Goal: Task Accomplishment & Management: Use online tool/utility

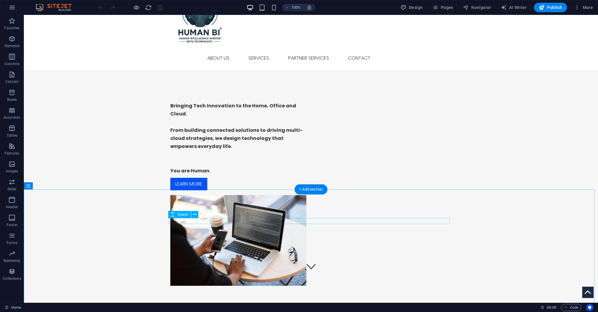
scroll to position [17, 0]
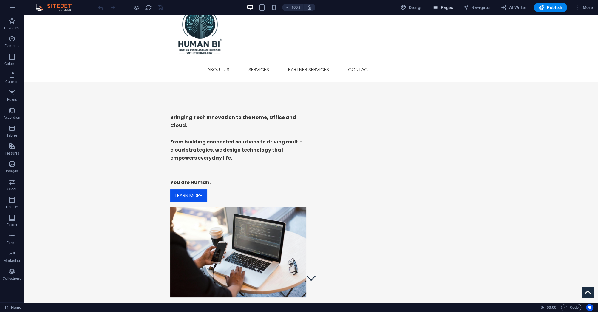
click at [448, 7] on span "Pages" at bounding box center [442, 7] width 21 height 6
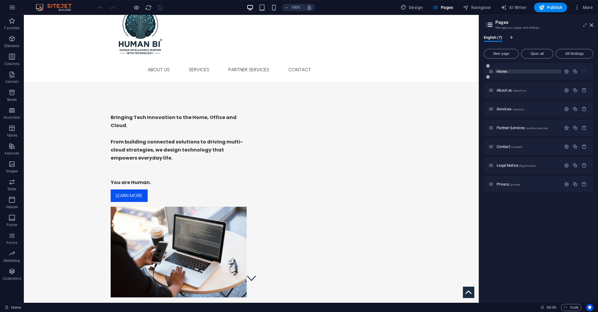
click at [499, 72] on span "Home /" at bounding box center [503, 71] width 12 height 4
click at [501, 91] on span "About us /about-us" at bounding box center [511, 90] width 29 height 4
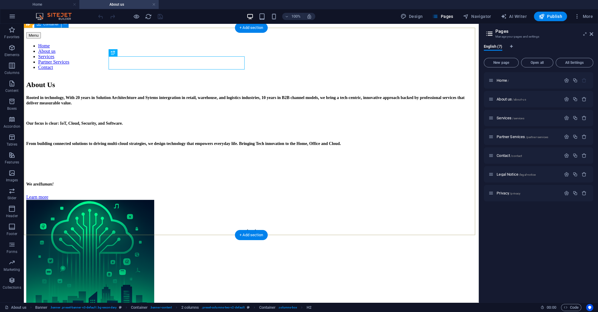
scroll to position [99, 0]
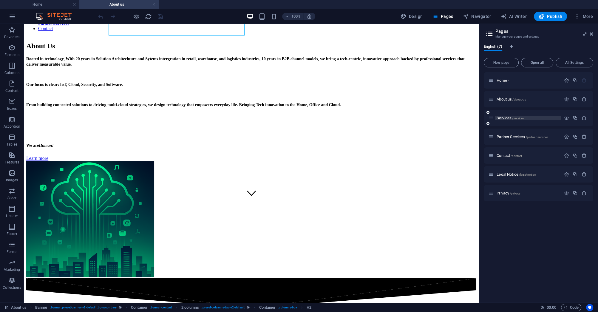
click at [501, 120] on span "Services /services" at bounding box center [510, 118] width 27 height 4
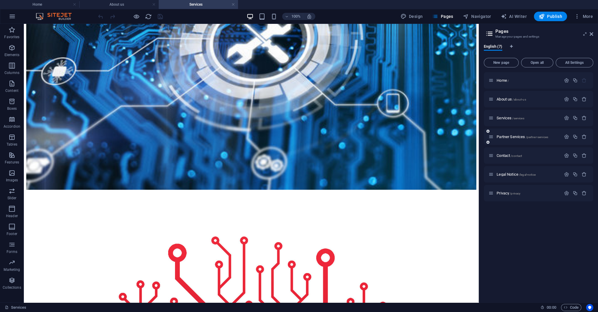
scroll to position [334, 0]
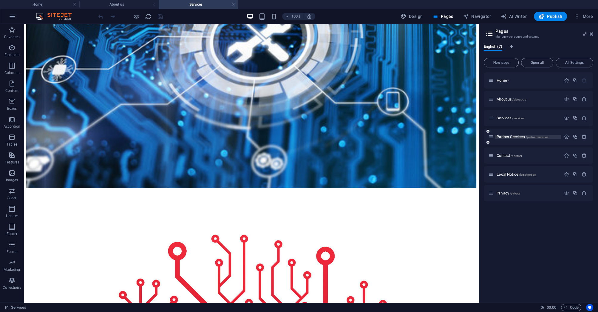
click at [507, 136] on span "Partner Services /partner-services" at bounding box center [523, 137] width 52 height 4
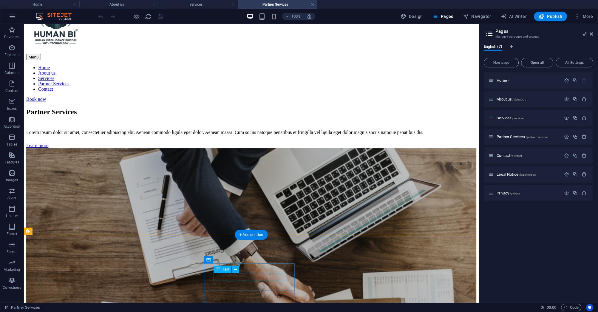
scroll to position [0, 0]
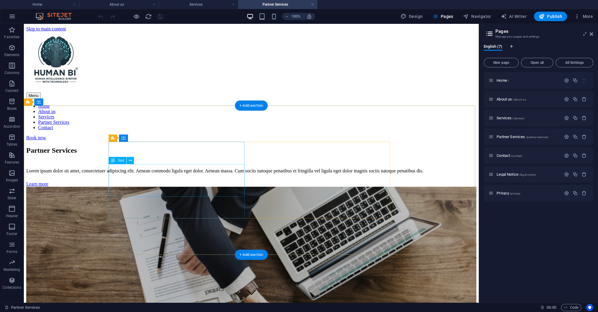
click at [226, 174] on div "Lorem ipsum dolor sit amet, consectetuer adipiscing elit. Aenean commodo ligula…" at bounding box center [251, 170] width 450 height 5
click at [209, 174] on div "Lorem ipsum dolor sit amet, consectetuer adipiscing elit. Aenean commodo ligula…" at bounding box center [251, 170] width 450 height 5
click at [214, 174] on div "Lorem ipsum dolor sit amet, consectetuer adipiscing elit. Aenean commodo ligula…" at bounding box center [251, 170] width 450 height 5
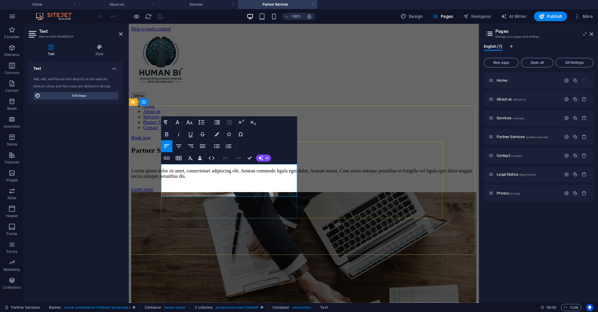
drag, startPoint x: 262, startPoint y: 190, endPoint x: 262, endPoint y: 193, distance: 3.9
click at [262, 179] on p "Lorem ipsum dolor sit amet, consectetuer adipiscing elit. Aenean commodo ligula…" at bounding box center [303, 173] width 345 height 11
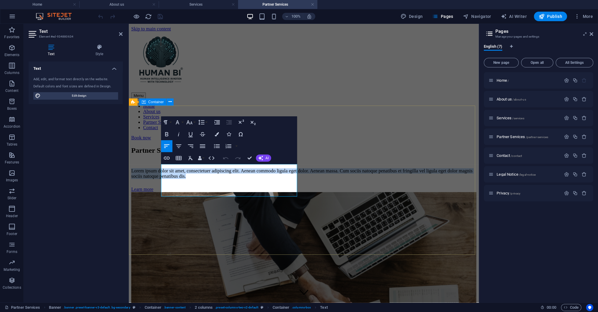
drag, startPoint x: 267, startPoint y: 192, endPoint x: 154, endPoint y: 167, distance: 115.5
click at [154, 167] on div "Partner Services Lorem ipsum dolor sit amet, consectetuer adipiscing elit. Aene…" at bounding box center [303, 264] width 345 height 247
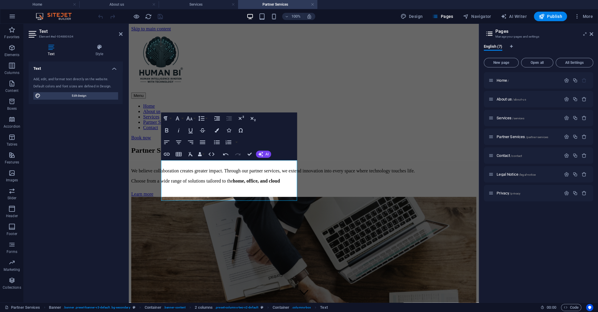
click at [117, 203] on div "Text Add, edit, and format text directly on the website. Default colors and fon…" at bounding box center [76, 179] width 94 height 236
click at [235, 184] on p "Choose from a wide range of solutions tailored to the home, office, and cloud" at bounding box center [303, 180] width 345 height 5
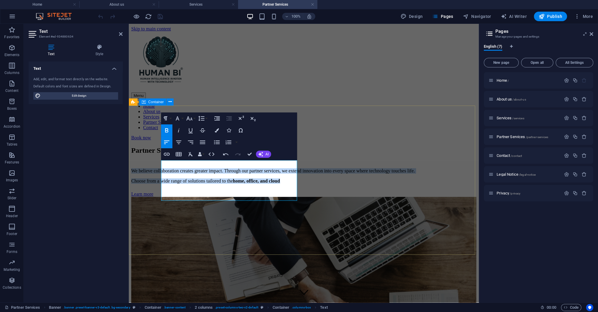
drag, startPoint x: 200, startPoint y: 196, endPoint x: 147, endPoint y: 145, distance: 73.5
click at [147, 145] on div "Partner Services We believe collaboration creates greater impact. Through our p…" at bounding box center [303, 267] width 345 height 252
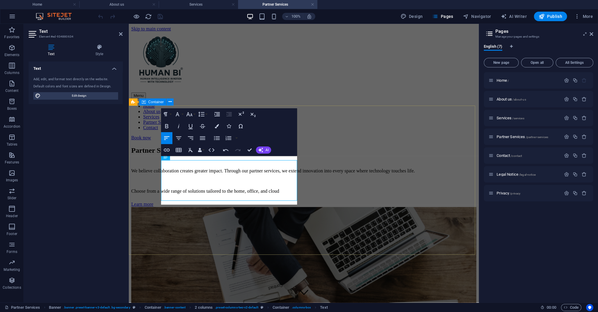
scroll to position [1012, 3]
click at [234, 194] on p "Choose from a wide range of solutions tailored to the home, office, and cloud" at bounding box center [303, 191] width 345 height 5
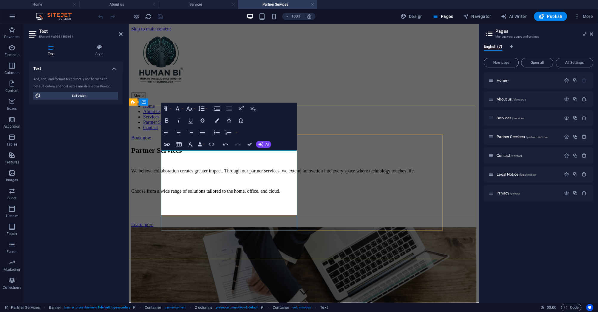
click at [196, 202] on p at bounding box center [303, 201] width 345 height 5
click at [231, 199] on p at bounding box center [303, 201] width 345 height 5
click at [186, 204] on p at bounding box center [303, 201] width 345 height 5
click at [222, 194] on p "Choose from a wide range of solutions tailored to the home, office, and cloud." at bounding box center [303, 191] width 345 height 5
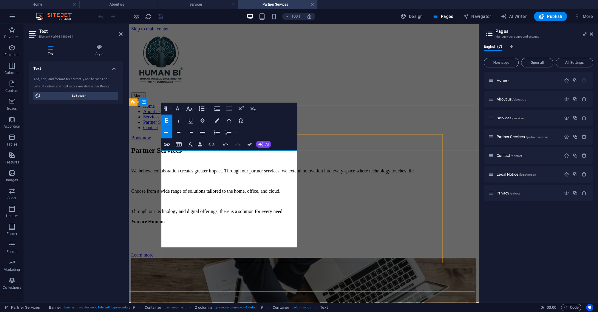
click at [219, 214] on p "Through our technology and digital offerings, there is a solution for every nee…" at bounding box center [303, 211] width 345 height 5
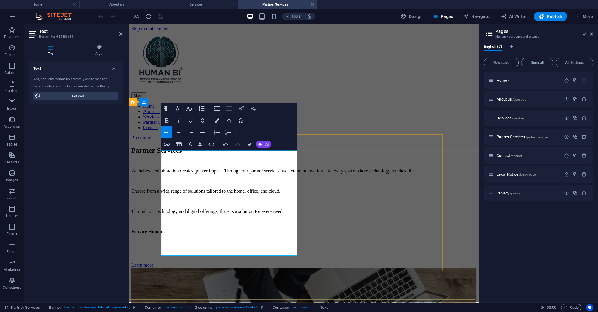
click at [165, 234] on strong "You are Human." at bounding box center [147, 231] width 33 height 5
click at [164, 234] on strong "You are Human." at bounding box center [147, 231] width 33 height 5
click at [165, 234] on strong "You are Human." at bounding box center [147, 231] width 33 height 5
click at [207, 235] on p "We are Human." at bounding box center [303, 231] width 345 height 5
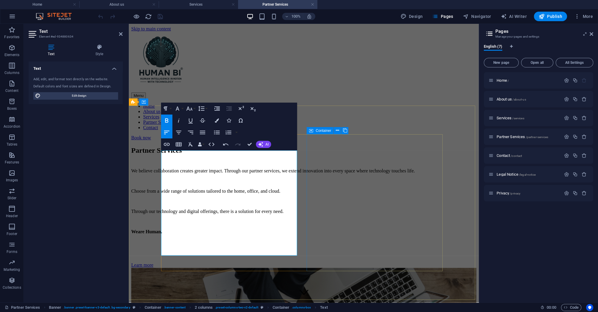
drag, startPoint x: 357, startPoint y: 67, endPoint x: 461, endPoint y: 72, distance: 103.7
click at [462, 68] on div "Menu Home About us Services Partner Services Contact" at bounding box center [303, 81] width 345 height 99
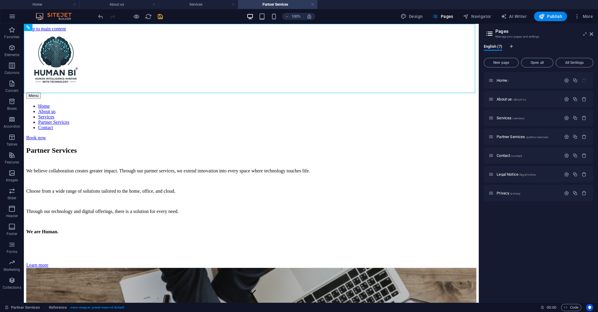
click at [161, 16] on icon "save" at bounding box center [160, 16] width 7 height 7
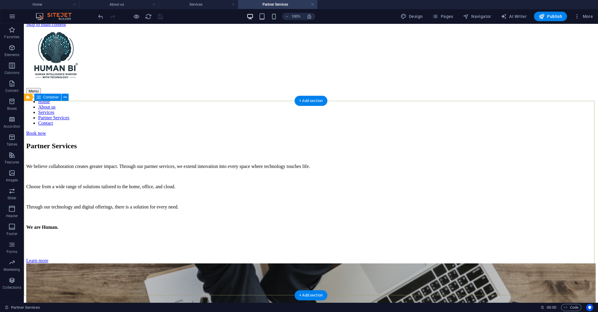
scroll to position [0, 0]
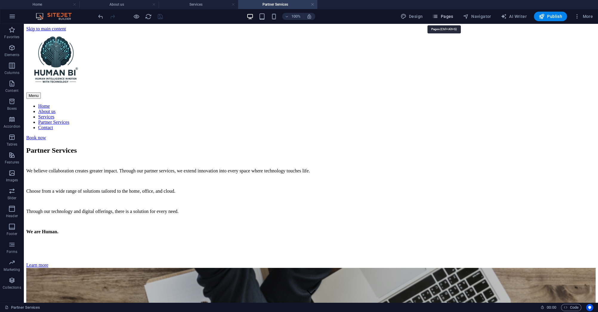
click at [448, 15] on span "Pages" at bounding box center [442, 16] width 21 height 6
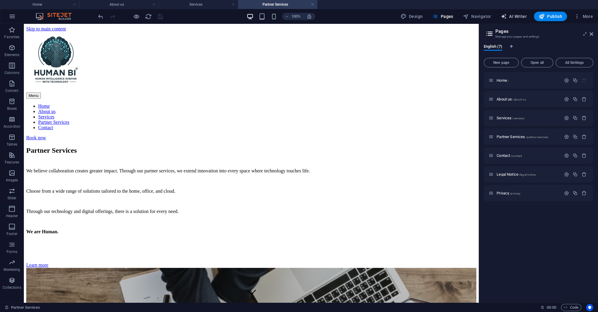
click at [513, 16] on span "AI Writer" at bounding box center [514, 16] width 26 height 6
select select "English"
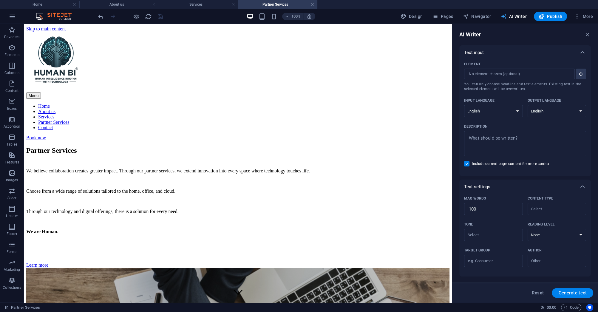
click at [516, 16] on span "AI Writer" at bounding box center [514, 16] width 26 height 6
click at [330, 71] on div "Menu Home About us Services Partner Services Contact" at bounding box center [238, 81] width 424 height 99
drag, startPoint x: 42, startPoint y: 4, endPoint x: 57, endPoint y: 19, distance: 21.7
click at [42, 4] on h4 "Home" at bounding box center [39, 4] width 79 height 7
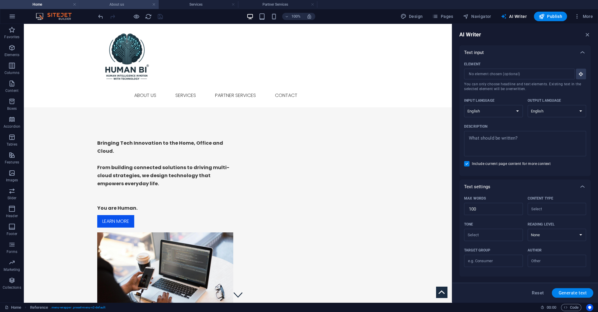
click at [118, 5] on h4 "About us" at bounding box center [118, 4] width 79 height 7
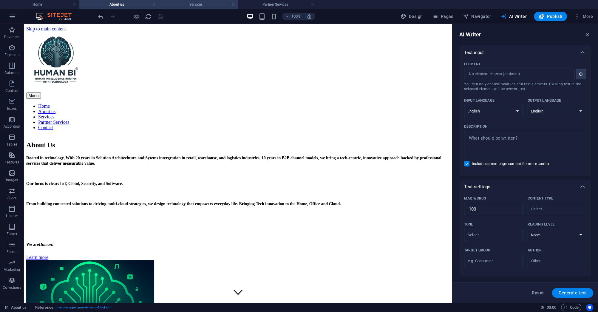
click at [199, 0] on li "Services" at bounding box center [198, 4] width 79 height 9
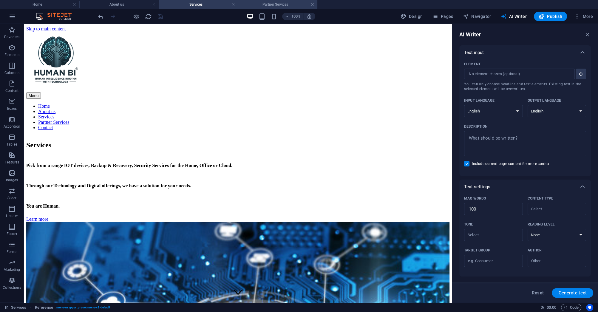
click at [268, 5] on h4 "Partner Services" at bounding box center [277, 4] width 79 height 7
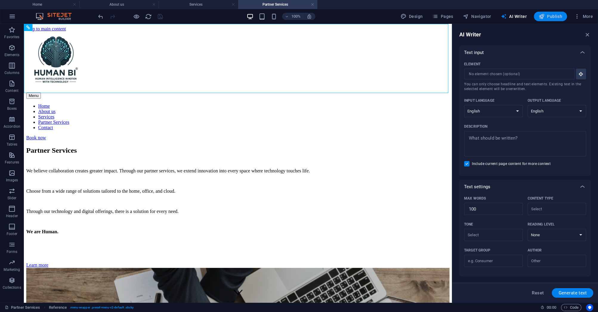
click at [546, 14] on span "Publish" at bounding box center [551, 16] width 24 height 6
